Goal: Task Accomplishment & Management: Manage account settings

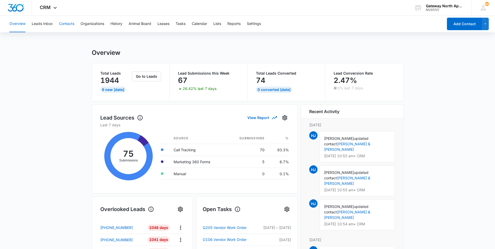
click at [68, 23] on button "Contacts" at bounding box center [66, 24] width 15 height 17
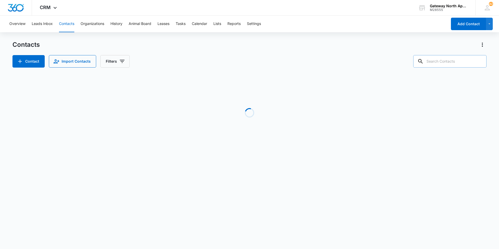
click at [237, 61] on input "text" at bounding box center [449, 61] width 73 height 12
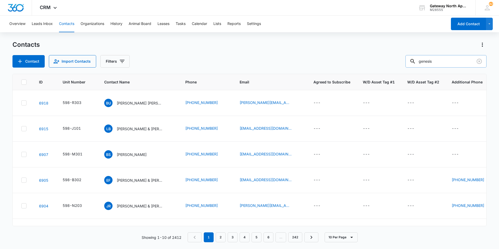
type input "genesis"
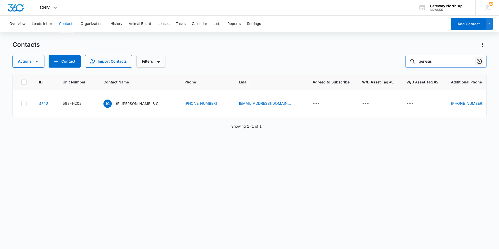
click at [237, 60] on icon "Clear" at bounding box center [479, 61] width 6 height 6
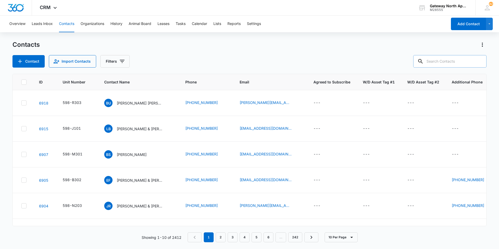
click at [237, 64] on input "text" at bounding box center [449, 61] width 73 height 12
type input "g70"
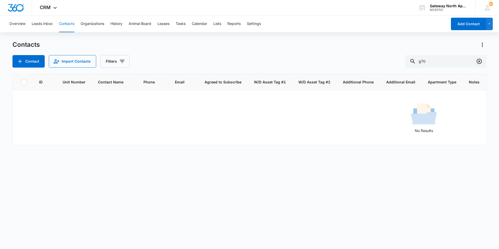
click at [237, 62] on icon "Clear" at bounding box center [478, 61] width 5 height 5
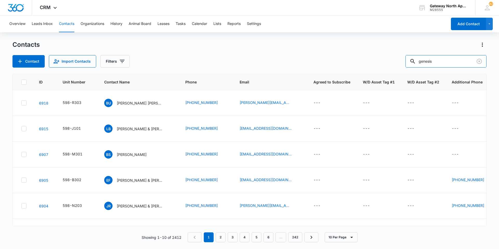
type input "genesis"
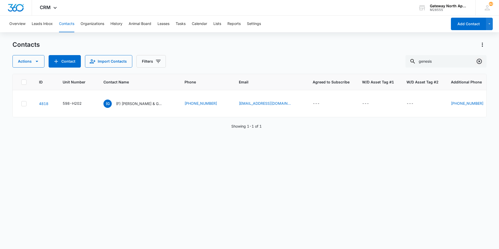
click at [237, 61] on icon "Clear" at bounding box center [478, 61] width 5 height 5
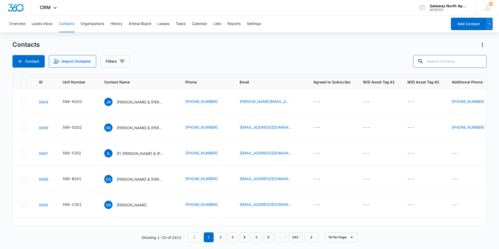
scroll to position [125, 0]
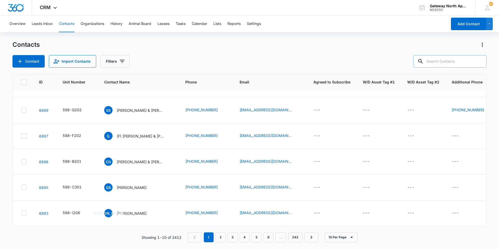
click at [237, 63] on input "text" at bounding box center [449, 61] width 73 height 12
type input "gateway north"
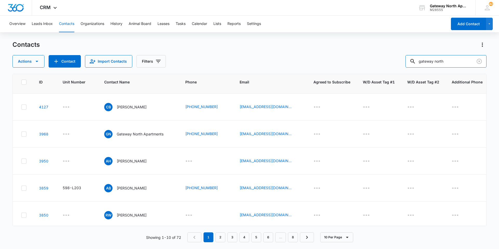
scroll to position [78, 0]
click at [143, 134] on p "Gateway North Apartments" at bounding box center [140, 133] width 47 height 5
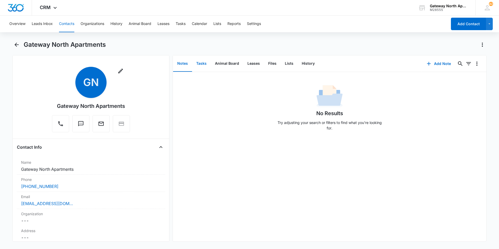
click at [200, 63] on button "Tasks" at bounding box center [201, 64] width 19 height 16
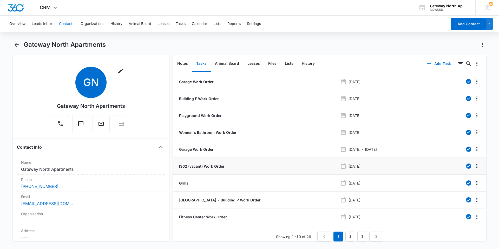
scroll to position [19, 0]
click at [237, 232] on link "3" at bounding box center [362, 236] width 10 height 10
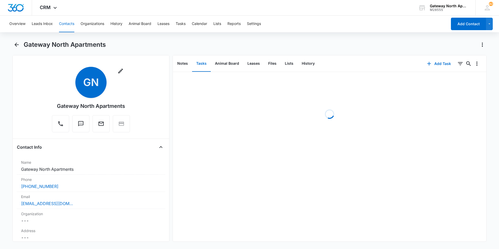
scroll to position [0, 0]
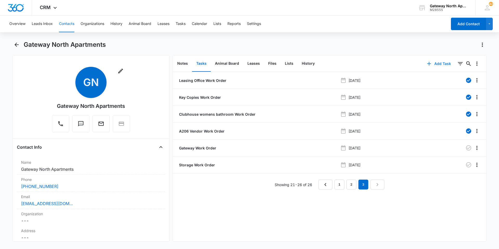
click at [237, 64] on button "Add Task" at bounding box center [438, 63] width 34 height 12
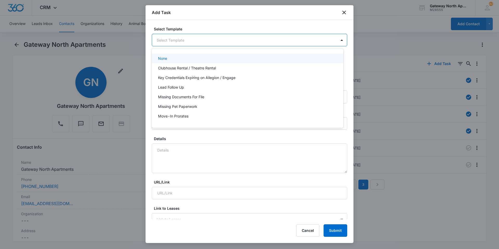
click at [214, 40] on body "CRM Apps Reputation Websites Forms CRM Email Social Content Ads Intelligence Fi…" at bounding box center [249, 124] width 499 height 249
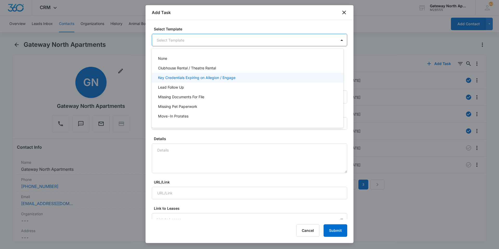
scroll to position [46, 0]
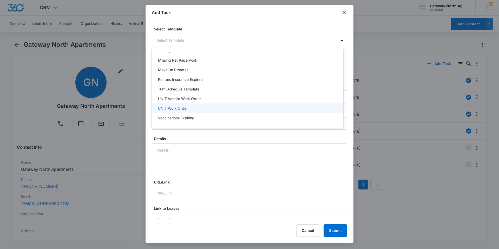
click at [175, 107] on p "UNIT Work Order" at bounding box center [173, 107] width 30 height 5
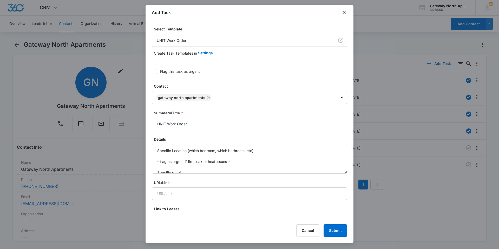
drag, startPoint x: 166, startPoint y: 125, endPoint x: 152, endPoint y: 124, distance: 14.3
click at [152, 124] on input "UNIT Work Order" at bounding box center [249, 124] width 195 height 12
type input "Building P Work Order"
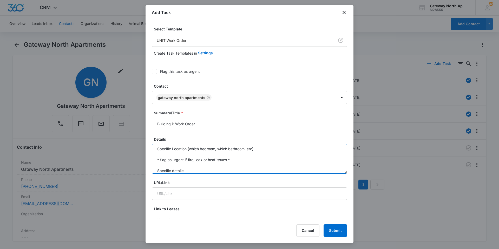
drag, startPoint x: 188, startPoint y: 172, endPoint x: 155, endPoint y: 149, distance: 40.8
click at [156, 149] on textarea "Specific Location (which bedroom, which bathroom, etc): * flag as urgent if fir…" at bounding box center [249, 159] width 195 height 30
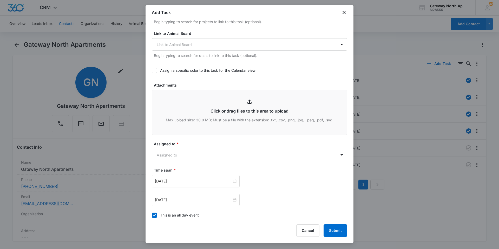
scroll to position [281, 0]
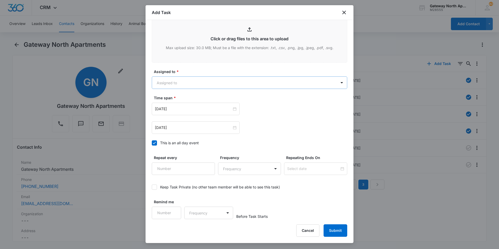
type textarea "Nails sticking out of stairs because the board fell off, 207 side"
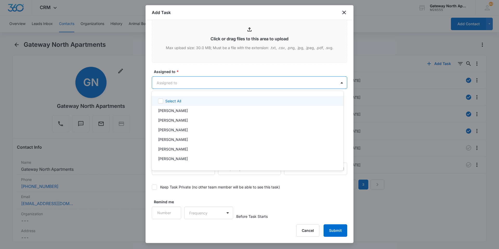
click at [184, 83] on body "CRM Apps Reputation Websites Forms CRM Email Social Content Ads Intelligence Fi…" at bounding box center [249, 124] width 499 height 249
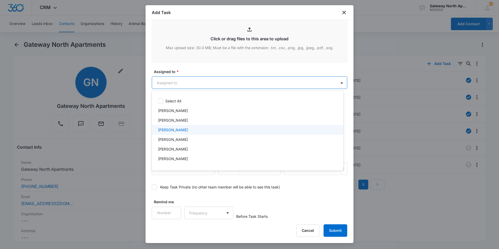
click at [179, 131] on p "[PERSON_NAME]" at bounding box center [173, 129] width 30 height 5
click at [199, 85] on div at bounding box center [249, 124] width 499 height 249
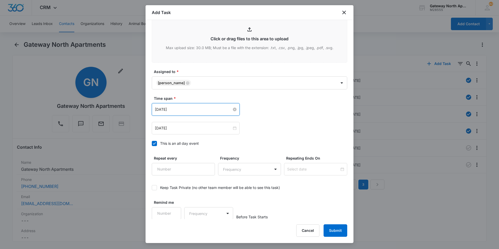
click at [190, 110] on input "[DATE]" at bounding box center [193, 109] width 77 height 6
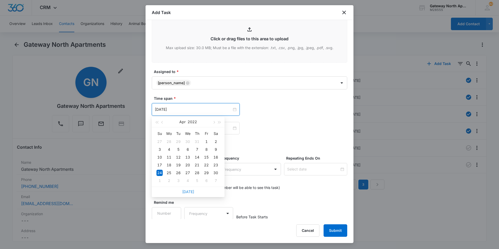
click at [185, 193] on link "[DATE]" at bounding box center [188, 191] width 12 height 4
type input "[DATE]"
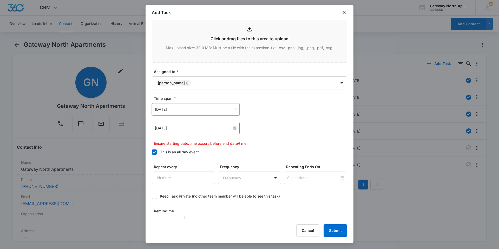
click at [208, 127] on input "[DATE]" at bounding box center [193, 128] width 77 height 6
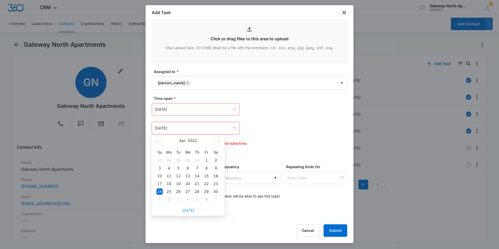
click at [190, 211] on link "[DATE]" at bounding box center [188, 210] width 12 height 4
type input "[DATE]"
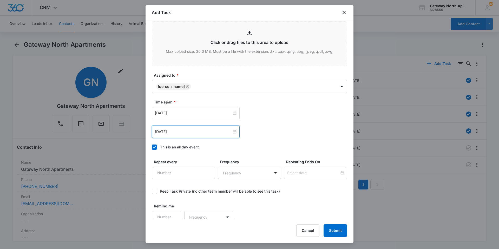
scroll to position [282, 0]
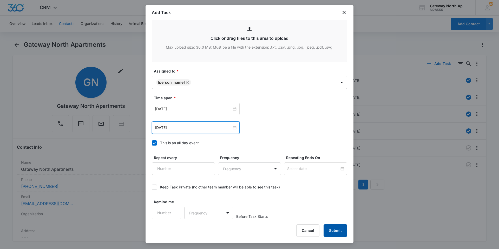
click at [237, 232] on button "Submit" at bounding box center [335, 230] width 24 height 12
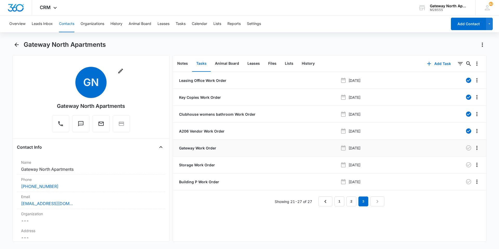
click at [209, 148] on p "Gateway Work Order" at bounding box center [197, 147] width 38 height 5
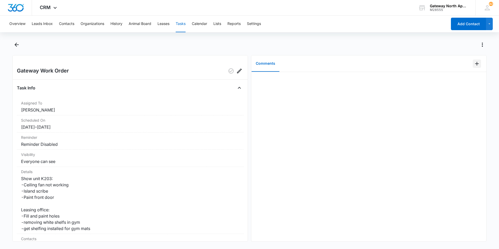
click at [237, 63] on icon "Add Comment" at bounding box center [477, 64] width 4 height 4
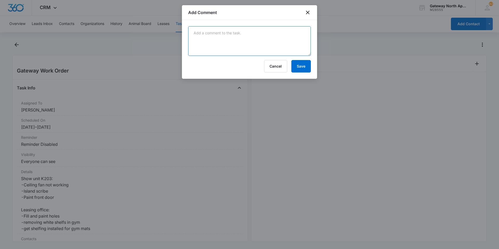
click at [223, 35] on textarea at bounding box center [249, 41] width 123 height 30
type textarea "Shelfs in gym removed"
click at [237, 65] on button "Cancel" at bounding box center [275, 66] width 23 height 12
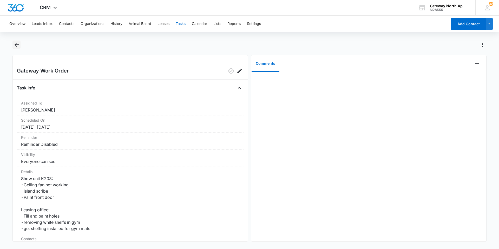
click at [18, 46] on icon "Back" at bounding box center [17, 45] width 6 height 6
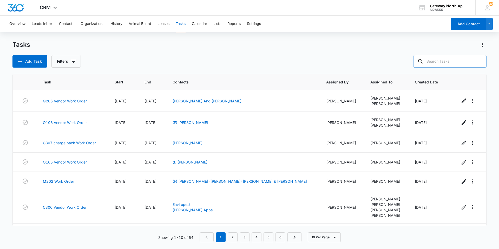
click at [237, 60] on input "text" at bounding box center [449, 61] width 73 height 12
type input "p207"
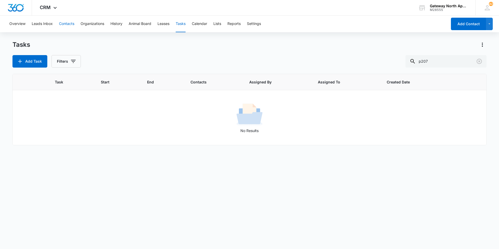
click at [68, 24] on button "Contacts" at bounding box center [66, 24] width 15 height 17
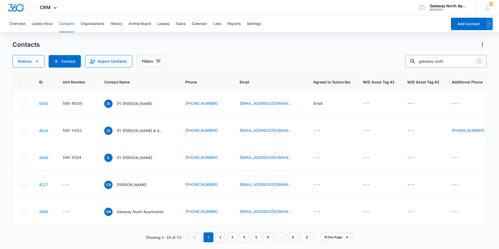
scroll to position [78, 0]
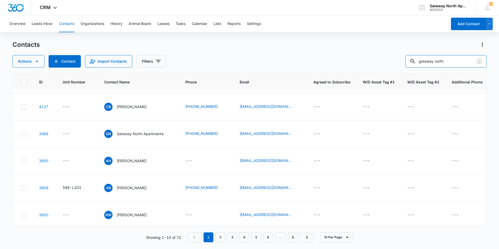
drag, startPoint x: 454, startPoint y: 63, endPoint x: 405, endPoint y: 67, distance: 49.3
click at [237, 67] on div "Actions Contact Import Contacts Filters gateway north" at bounding box center [249, 61] width 474 height 12
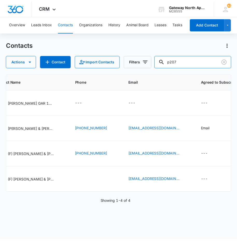
scroll to position [0, 113]
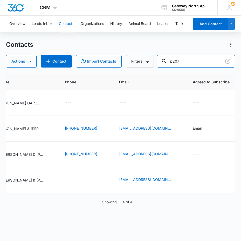
drag, startPoint x: 191, startPoint y: 63, endPoint x: 126, endPoint y: 67, distance: 65.8
click at [127, 67] on div "Actions Contact Import Contacts Filters p207" at bounding box center [120, 61] width 229 height 12
type input "p307"
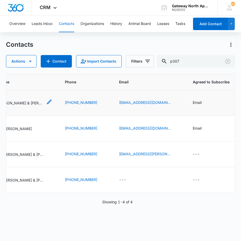
click at [26, 102] on p "[PERSON_NAME] & [PERSON_NAME]" at bounding box center [19, 102] width 47 height 5
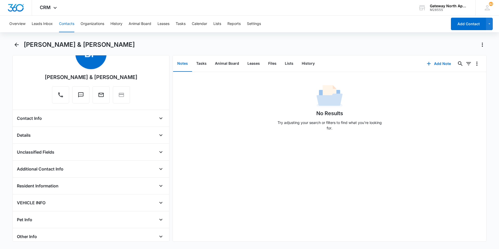
scroll to position [76, 0]
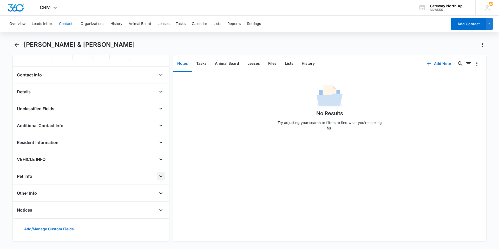
click at [158, 173] on icon "Open" at bounding box center [161, 176] width 6 height 6
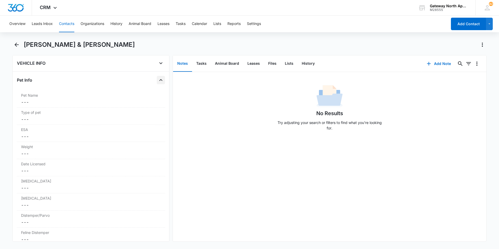
scroll to position [258, 0]
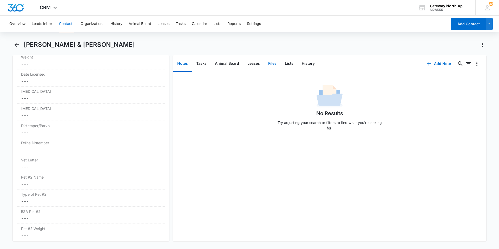
click at [237, 66] on button "Files" at bounding box center [272, 64] width 17 height 16
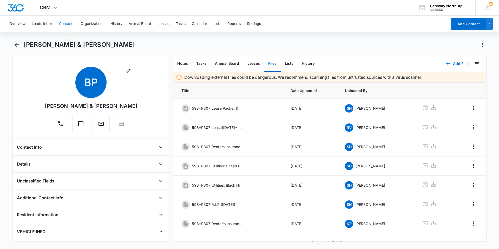
click at [64, 25] on button "Contacts" at bounding box center [66, 24] width 15 height 17
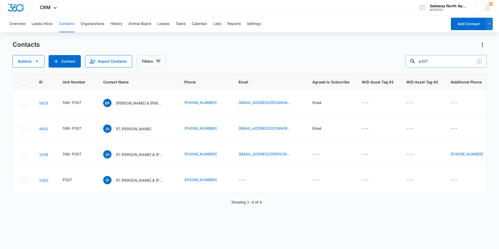
click at [237, 58] on input "p307" at bounding box center [445, 61] width 81 height 12
type input "p207"
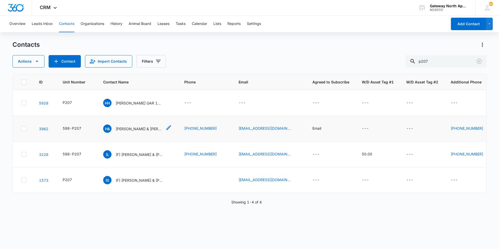
click at [134, 129] on p "[PERSON_NAME] & [PERSON_NAME]" at bounding box center [139, 128] width 47 height 5
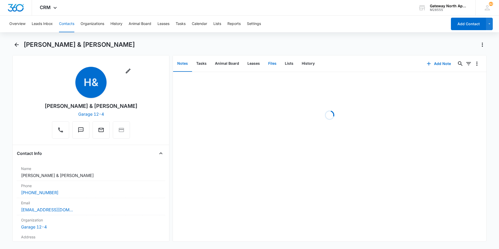
click at [237, 65] on button "Files" at bounding box center [272, 64] width 17 height 16
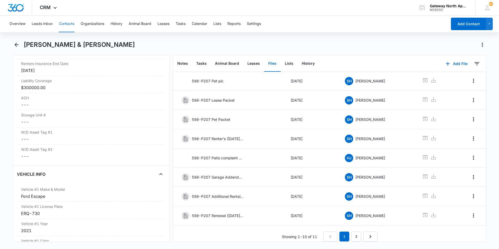
scroll to position [70, 0]
click at [204, 62] on button "Tasks" at bounding box center [201, 64] width 19 height 16
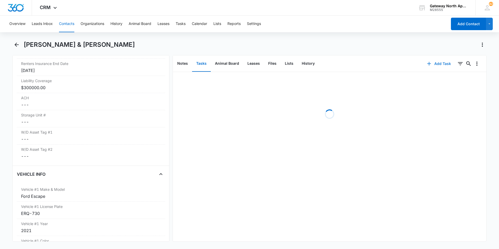
click at [237, 65] on button "Add Task" at bounding box center [438, 63] width 34 height 12
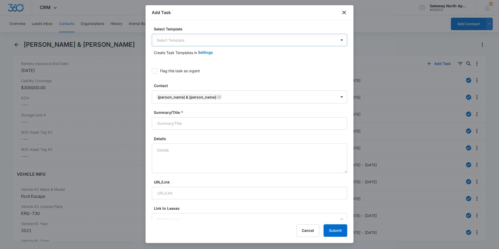
click at [237, 41] on body "CRM Apps Reputation Websites Forms CRM Email Social Content Ads Intelligence Fi…" at bounding box center [249, 124] width 499 height 249
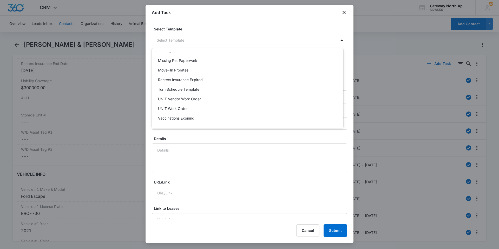
scroll to position [46, 0]
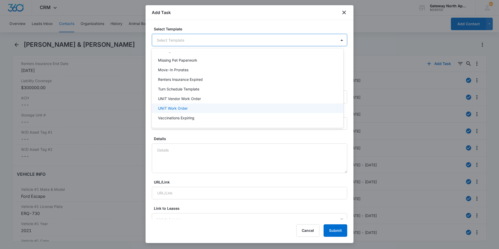
click at [176, 106] on p "UNIT Work Order" at bounding box center [173, 107] width 30 height 5
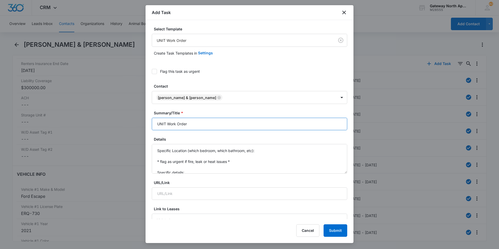
drag, startPoint x: 166, startPoint y: 124, endPoint x: 129, endPoint y: 125, distance: 36.4
click at [129, 125] on body "CRM Apps Reputation Websites Forms CRM Email Social Content Ads Intelligence Fi…" at bounding box center [249, 124] width 499 height 249
type input "P207 Work Order"
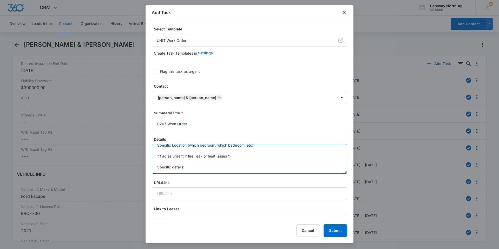
scroll to position [0, 0]
drag, startPoint x: 188, startPoint y: 172, endPoint x: 154, endPoint y: 143, distance: 44.8
click at [154, 143] on div "Details Specific Location (which bedroom, which bathroom, etc): * flag as urgen…" at bounding box center [249, 154] width 195 height 37
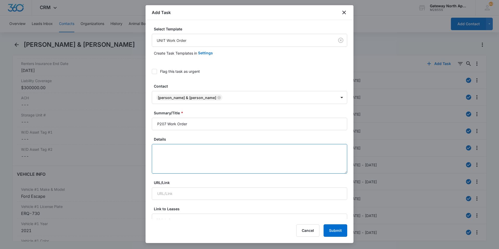
click at [158, 151] on textarea "Details" at bounding box center [249, 159] width 195 height 30
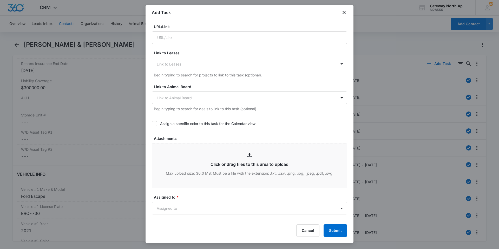
scroll to position [260, 0]
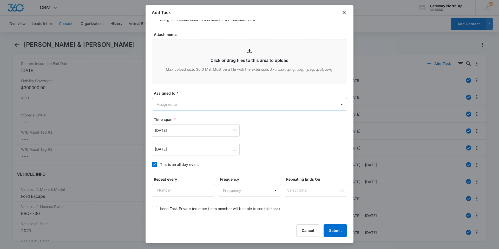
type textarea "thinks there might be mold under her floor due to water coming thru her door wh…"
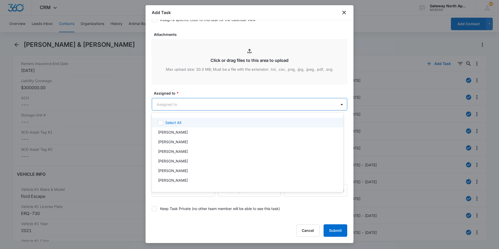
click at [195, 102] on body "CRM Apps Reputation Websites Forms CRM Email Social Content Ads Intelligence Fi…" at bounding box center [249, 124] width 499 height 249
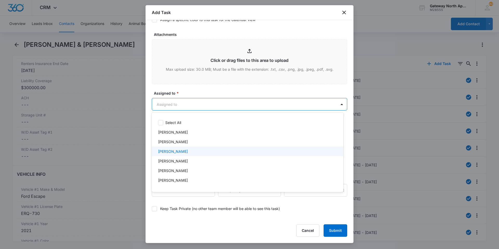
click at [180, 149] on p "[PERSON_NAME]" at bounding box center [173, 151] width 30 height 5
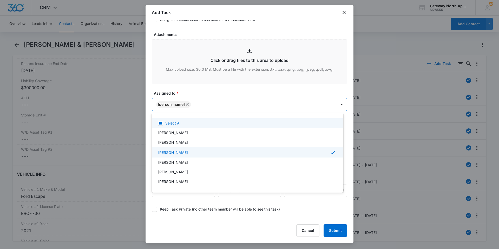
click at [219, 102] on div at bounding box center [249, 124] width 499 height 249
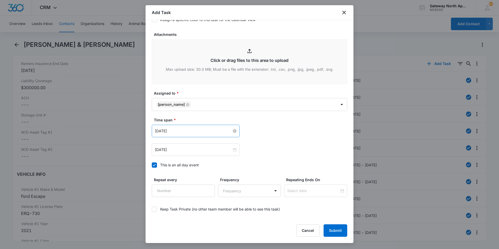
click at [201, 131] on input "[DATE]" at bounding box center [193, 131] width 77 height 6
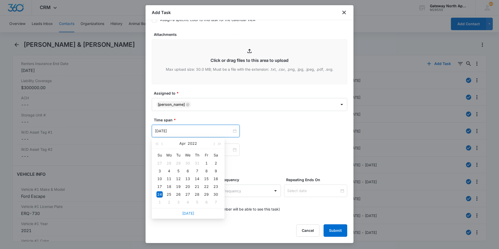
click at [187, 214] on link "[DATE]" at bounding box center [188, 213] width 12 height 4
type input "[DATE]"
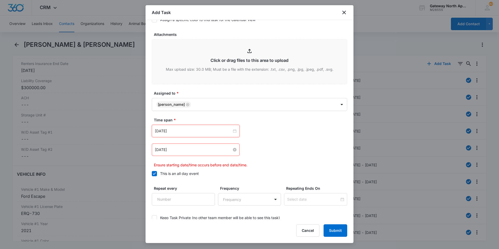
click at [218, 152] on input "[DATE]" at bounding box center [193, 150] width 77 height 6
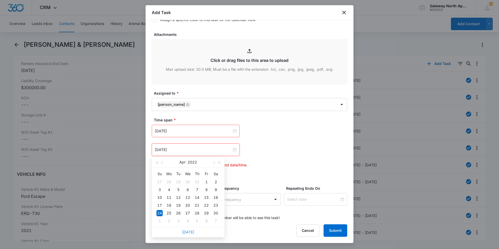
click at [190, 233] on link "[DATE]" at bounding box center [188, 232] width 12 height 4
type input "[DATE]"
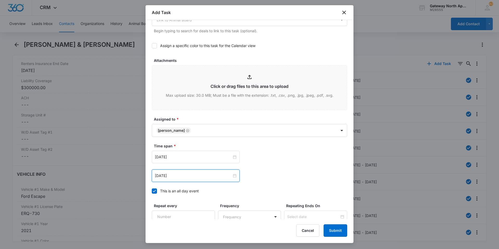
scroll to position [282, 0]
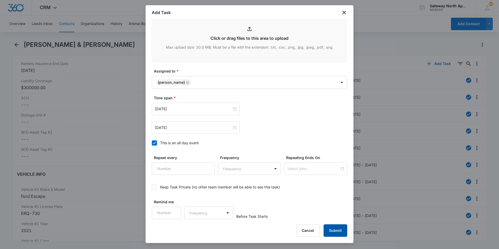
click at [237, 231] on button "Submit" at bounding box center [335, 230] width 24 height 12
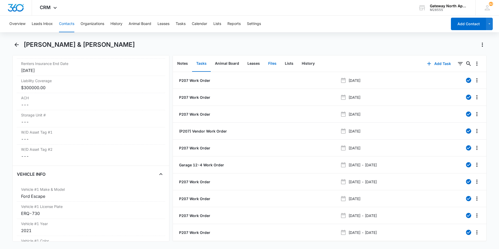
click at [237, 64] on button "Files" at bounding box center [272, 64] width 17 height 16
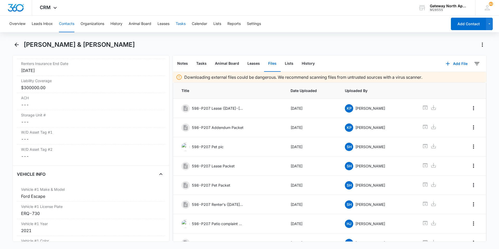
click at [179, 22] on button "Tasks" at bounding box center [181, 24] width 10 height 17
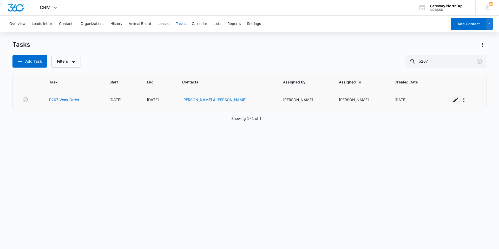
click at [237, 98] on icon "button" at bounding box center [455, 100] width 6 height 6
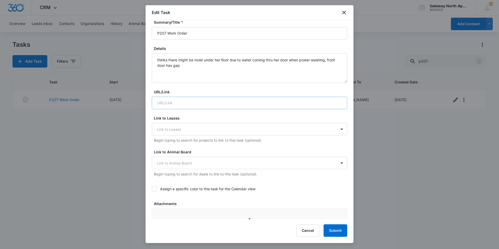
scroll to position [52, 0]
click at [189, 64] on textarea "thinks there might be mold under her floor due to water coming thru her door wh…" at bounding box center [249, 68] width 195 height 30
click at [200, 74] on textarea "thinks there might be mold under her floor due to water coming thru her door wh…" at bounding box center [249, 68] width 195 height 30
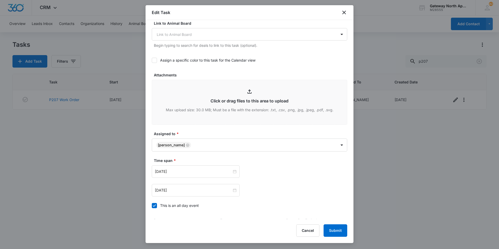
scroll to position [182, 0]
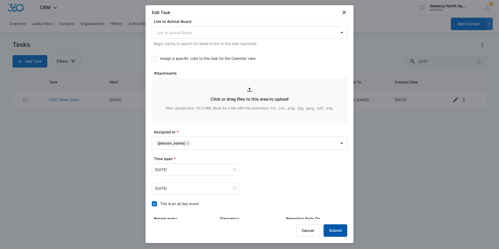
type textarea "thinks there might be mold under her floor due to water coming thru her door wh…"
click at [237, 231] on button "Submit" at bounding box center [335, 230] width 24 height 12
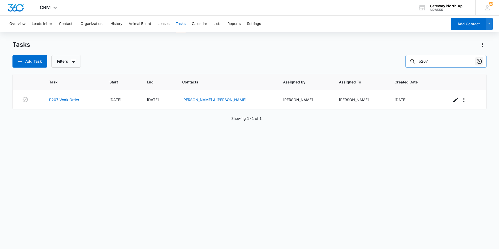
click at [237, 62] on icon "Clear" at bounding box center [478, 61] width 5 height 5
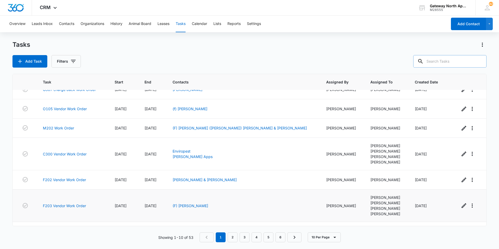
scroll to position [0, 0]
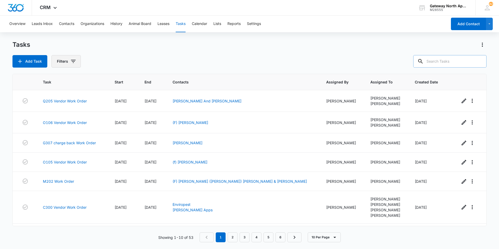
click at [66, 61] on button "Filters" at bounding box center [65, 61] width 29 height 12
click at [112, 93] on icon "Show Assigned To filters" at bounding box center [113, 94] width 6 height 6
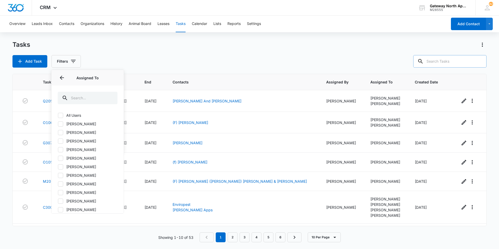
click at [62, 141] on icon at bounding box center [60, 141] width 5 height 5
click at [58, 141] on input "[PERSON_NAME]" at bounding box center [58, 141] width 0 height 0
checkbox input "true"
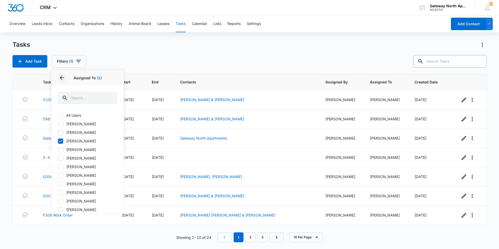
click at [63, 77] on icon "Back" at bounding box center [62, 78] width 6 height 6
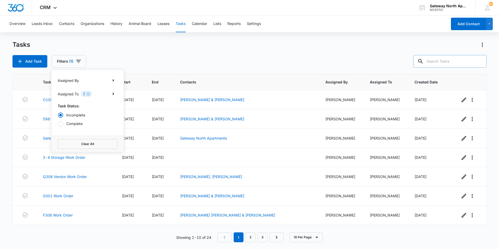
click at [124, 59] on div "Add Task Filters (1) Assigned By Assigned To 1 Task Status: Incomplete Complete…" at bounding box center [249, 61] width 474 height 12
click at [80, 158] on link "3-4 Storage Work Order" at bounding box center [64, 156] width 42 height 5
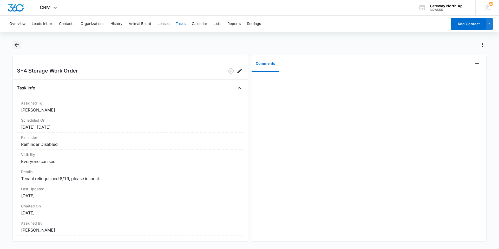
click at [16, 42] on icon "Back" at bounding box center [17, 45] width 6 height 6
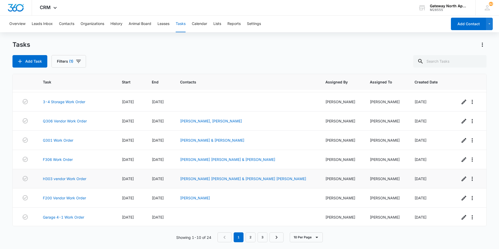
scroll to position [56, 0]
click at [250, 239] on link "2" at bounding box center [250, 237] width 10 height 10
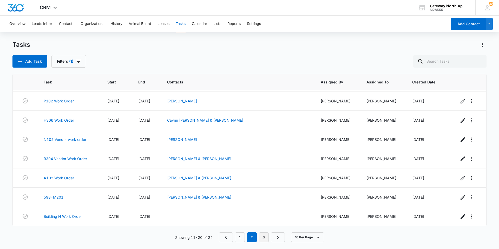
click at [267, 236] on link "3" at bounding box center [264, 237] width 10 height 10
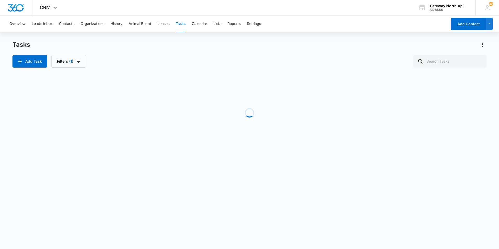
scroll to position [0, 0]
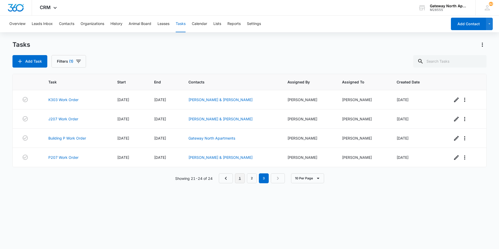
click at [239, 179] on link "1" at bounding box center [240, 178] width 10 height 10
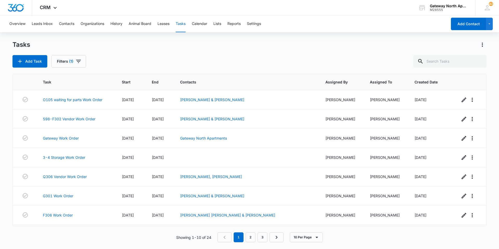
click at [182, 23] on button "Tasks" at bounding box center [181, 24] width 10 height 17
click at [69, 25] on button "Contacts" at bounding box center [66, 24] width 15 height 17
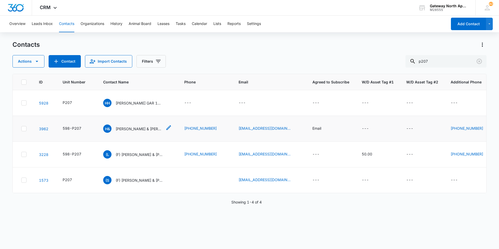
click at [134, 128] on p "[PERSON_NAME] & [PERSON_NAME]" at bounding box center [139, 128] width 47 height 5
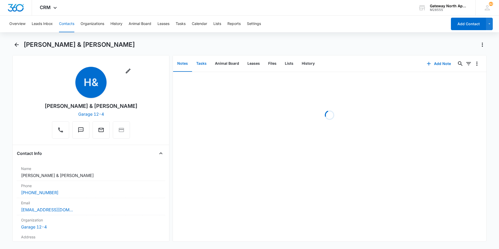
click at [202, 61] on button "Tasks" at bounding box center [201, 64] width 19 height 16
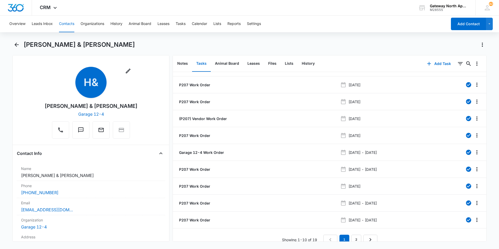
scroll to position [19, 0]
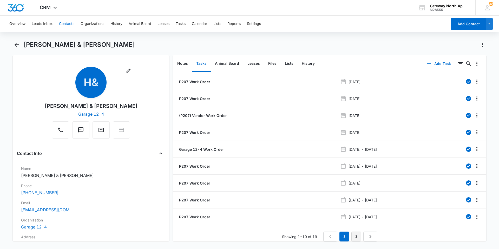
click at [352, 231] on link "2" at bounding box center [356, 236] width 10 height 10
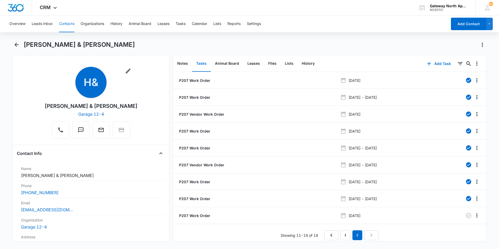
scroll to position [3, 0]
click at [18, 46] on icon "Back" at bounding box center [17, 45] width 6 height 6
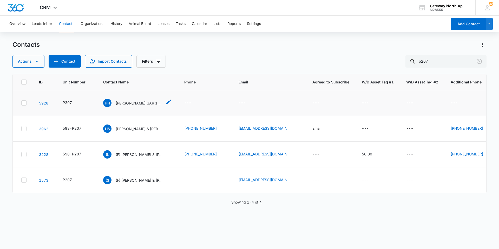
click at [130, 101] on p "[PERSON_NAME] GAR 12-8" at bounding box center [139, 102] width 47 height 5
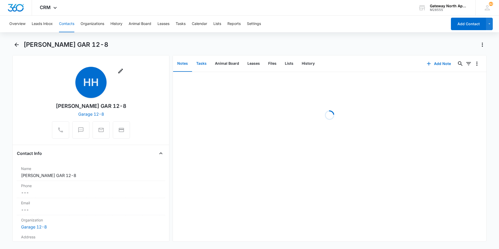
click at [200, 61] on button "Tasks" at bounding box center [201, 64] width 19 height 16
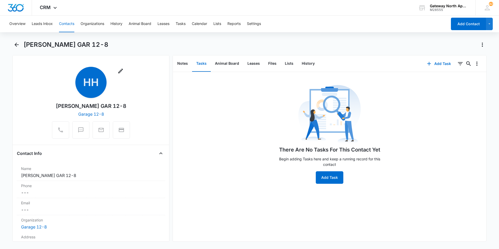
click at [66, 25] on button "Contacts" at bounding box center [66, 24] width 15 height 17
